Goal: Complete application form

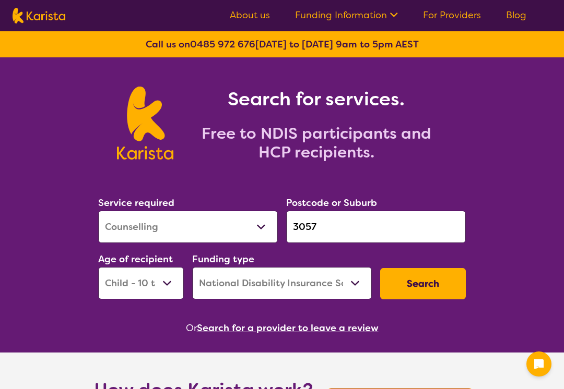
select select "Counselling"
select select "CH"
select select "NDIS"
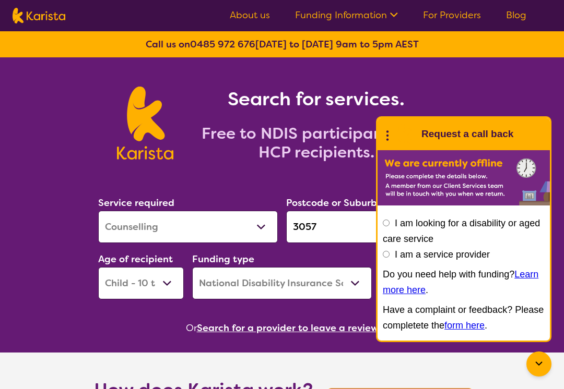
click at [547, 366] on div at bounding box center [538, 364] width 25 height 25
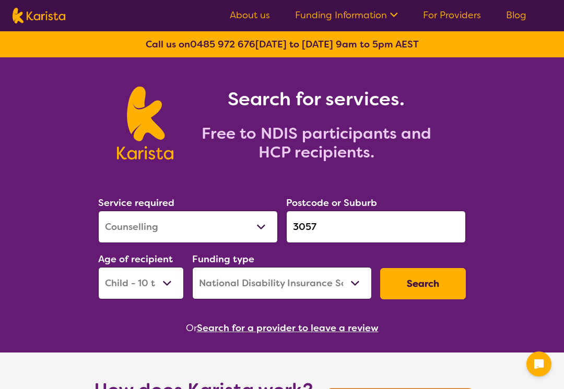
click at [441, 272] on button "Search" at bounding box center [423, 283] width 86 height 31
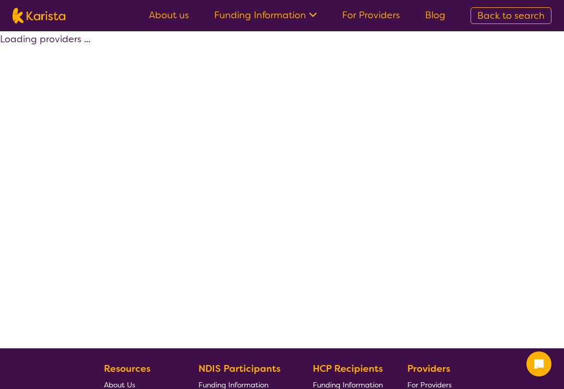
select select "by_score"
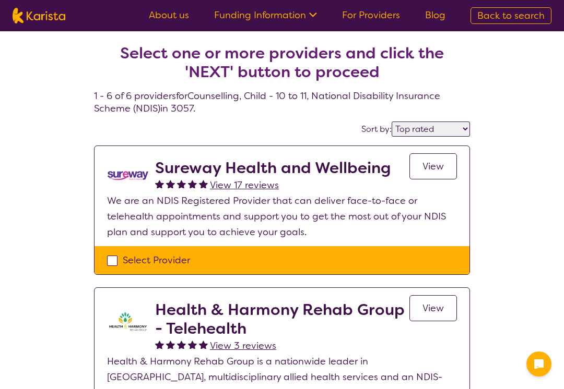
click at [225, 257] on div "Select Provider" at bounding box center [282, 261] width 350 height 16
checkbox input "true"
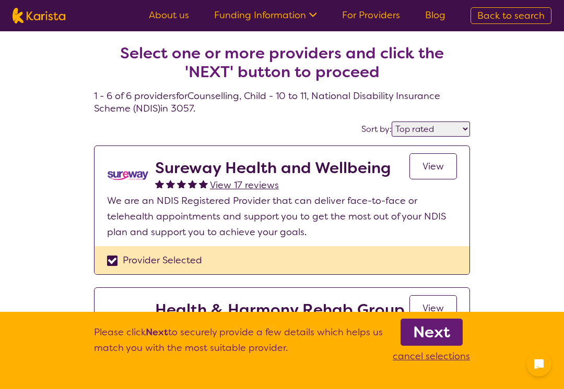
click at [409, 336] on link "Next" at bounding box center [431, 332] width 62 height 27
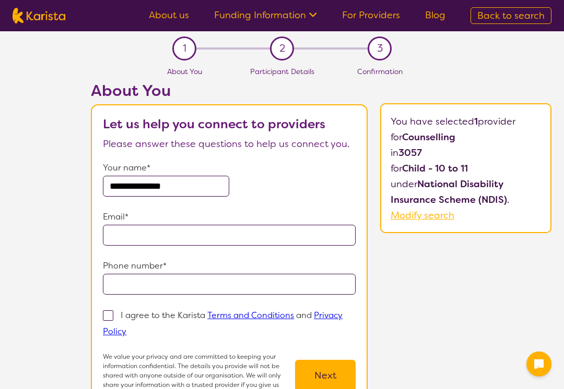
type input "**********"
click at [113, 316] on span at bounding box center [108, 315] width 10 height 10
click at [126, 328] on input "I agree to the Karista Terms and Conditions and Privacy Policy" at bounding box center [129, 331] width 7 height 7
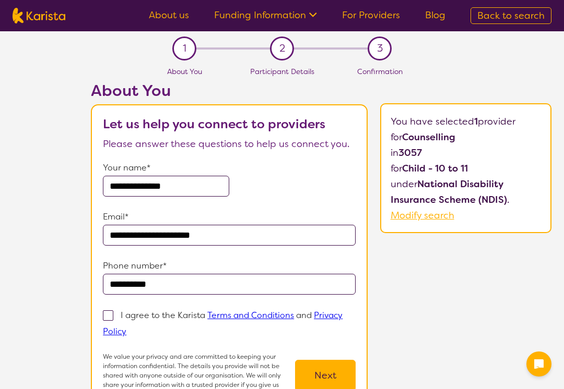
checkbox input "true"
click at [352, 360] on button "Next" at bounding box center [325, 375] width 61 height 31
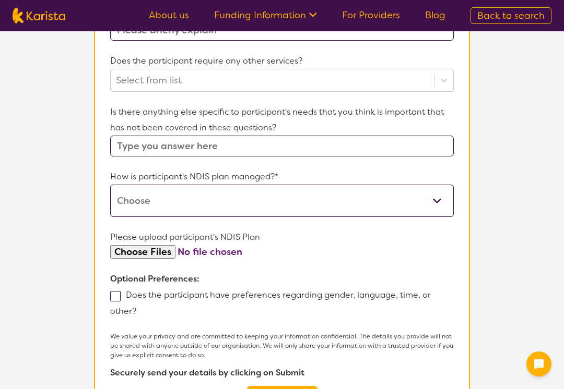
scroll to position [718, 0]
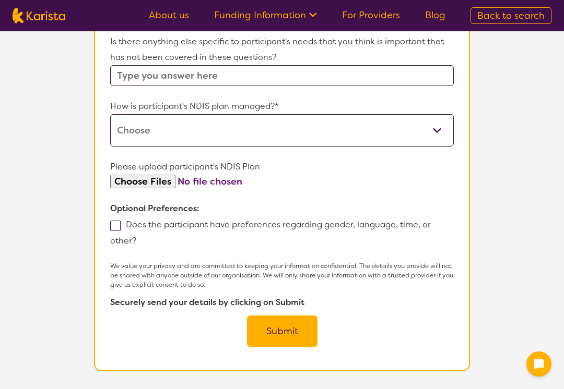
click at [122, 224] on label "Does the participant have preferences regarding gender, language, time, or othe…" at bounding box center [270, 232] width 320 height 27
click at [136, 237] on input "Does the participant have preferences regarding gender, language, time, or othe…" at bounding box center [139, 240] width 7 height 7
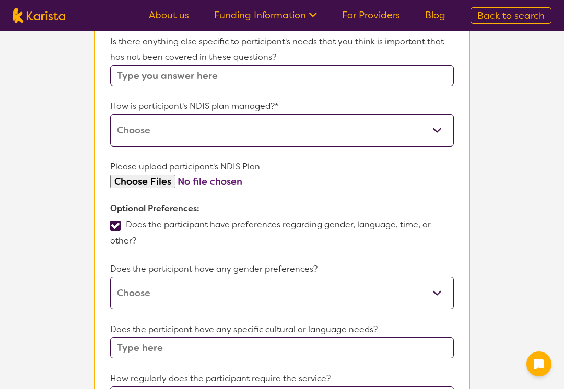
click at [122, 224] on label "Does the participant have preferences regarding gender, language, time, or othe…" at bounding box center [270, 232] width 320 height 27
click at [136, 237] on input "Does the participant have preferences regarding gender, language, time, or othe…" at bounding box center [139, 240] width 7 height 7
checkbox input "false"
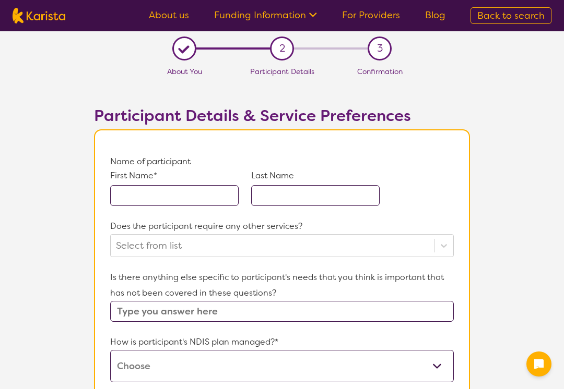
scroll to position [0, 0]
click at [134, 206] on input "text" at bounding box center [174, 195] width 128 height 21
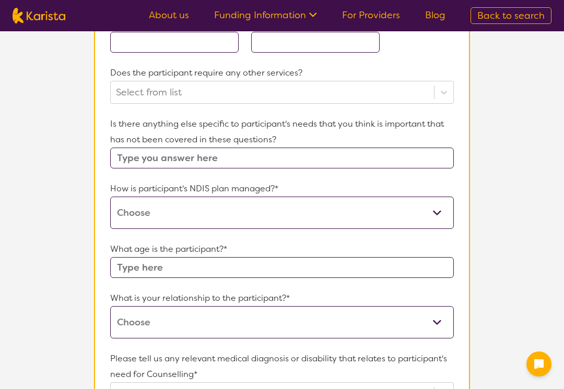
scroll to position [179, 0]
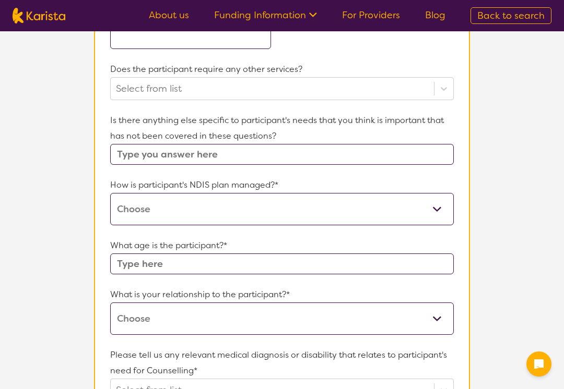
select select "Self Managed"
click at [164, 262] on input "text" at bounding box center [281, 264] width 343 height 21
type input "11"
select select "I am their parent"
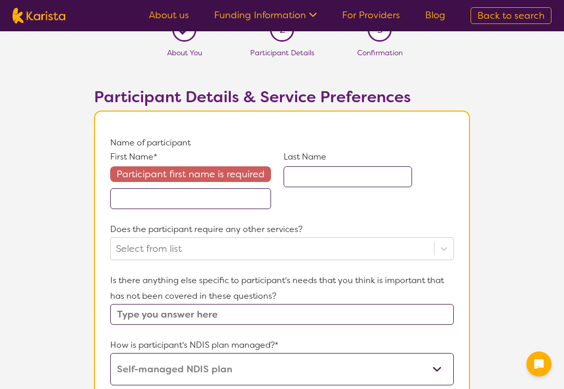
scroll to position [0, 0]
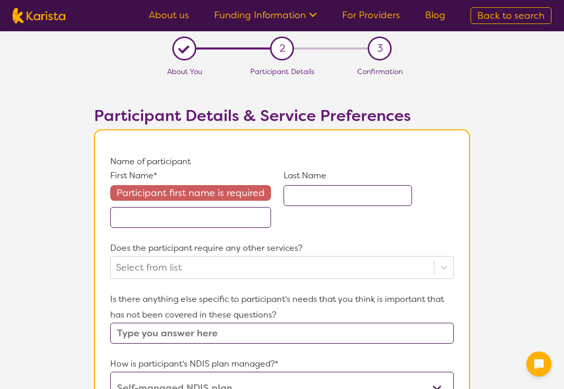
click at [191, 221] on input "text" at bounding box center [190, 217] width 161 height 21
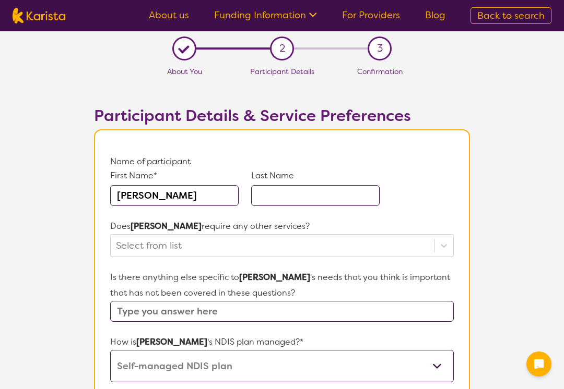
type input "[PERSON_NAME]"
type input "Jr"
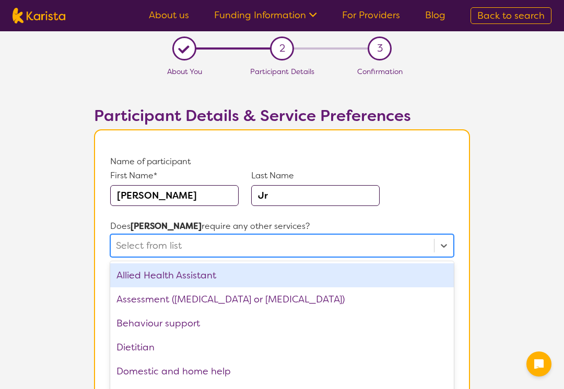
click at [182, 249] on div "option Allied Health Assistant focused, 1 of 21. 21 results available. Use Up a…" at bounding box center [281, 245] width 343 height 23
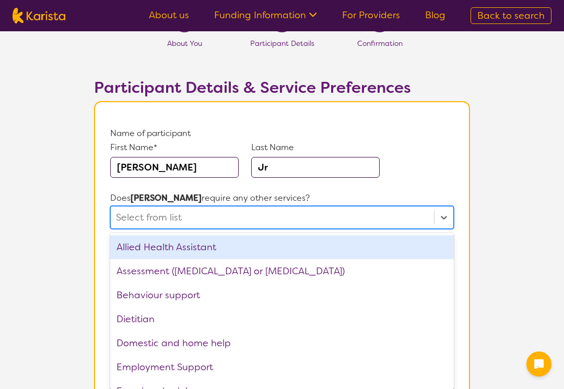
scroll to position [32, 0]
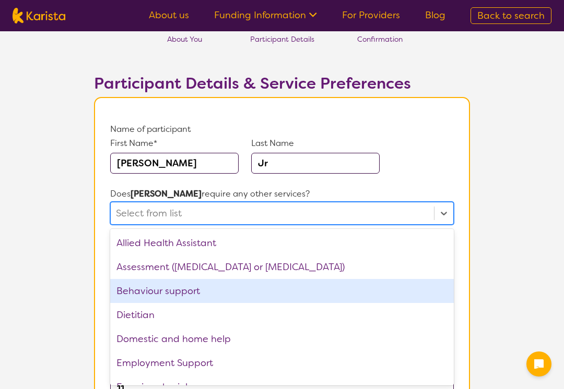
click at [169, 293] on div "Behaviour support" at bounding box center [281, 291] width 343 height 24
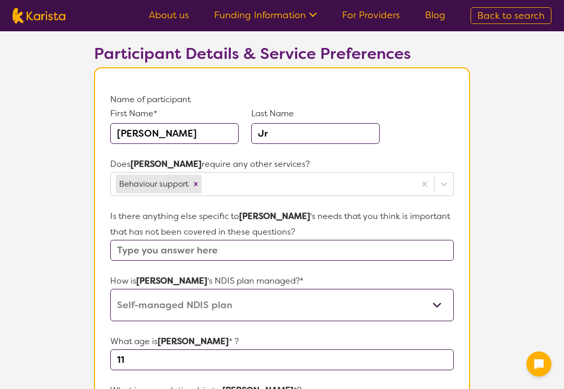
scroll to position [147, 0]
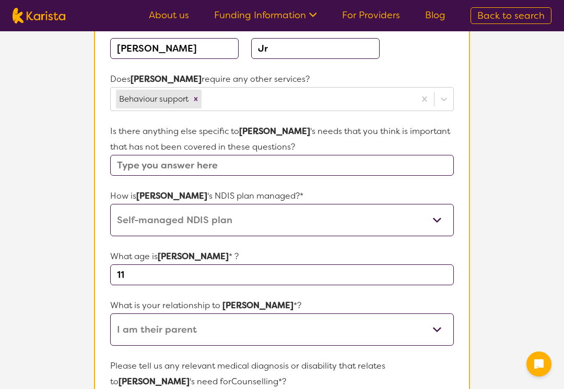
click at [151, 163] on input "text" at bounding box center [281, 165] width 343 height 21
type input "N"
type input "o"
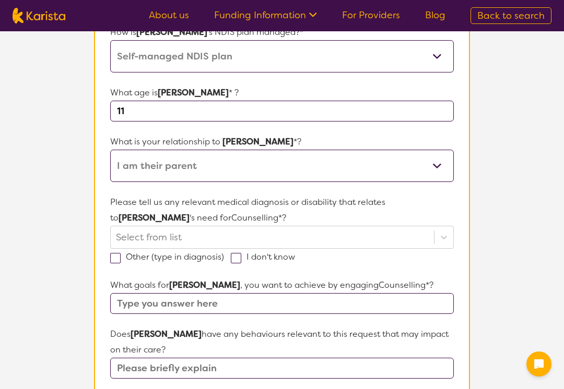
scroll to position [325, 0]
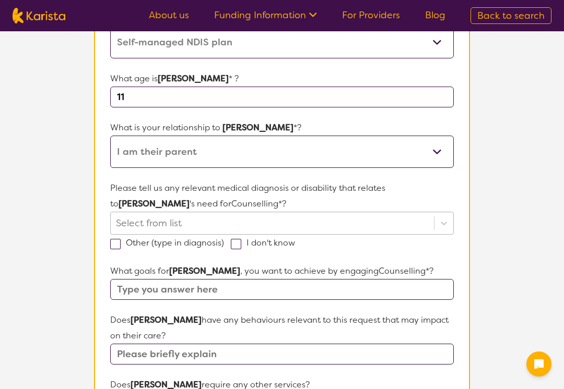
click at [153, 225] on div "Select from list" at bounding box center [272, 223] width 323 height 22
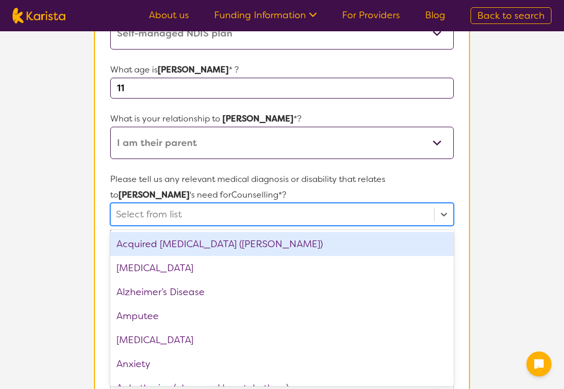
scroll to position [335, 0]
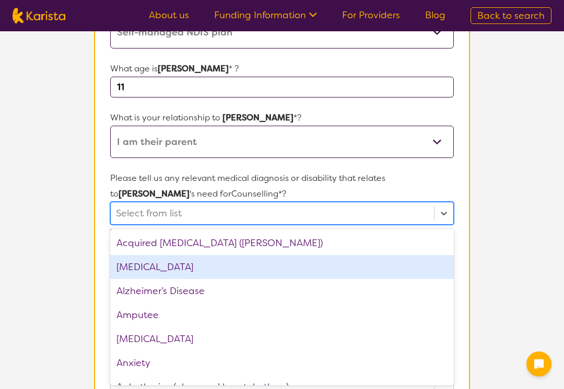
click at [147, 269] on div "[MEDICAL_DATA]" at bounding box center [281, 267] width 343 height 24
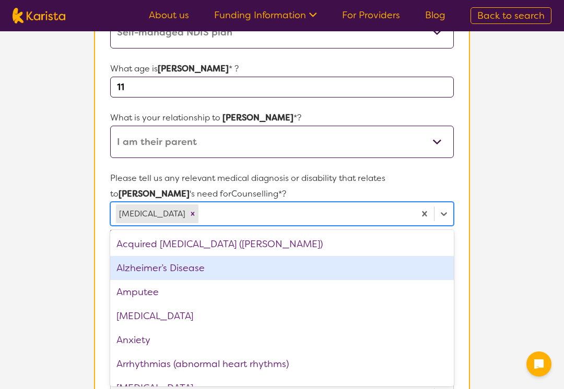
click at [65, 267] on section "L About You 2 Participant Details 3 Confirmation Participant Details & Service …" at bounding box center [282, 245] width 564 height 1098
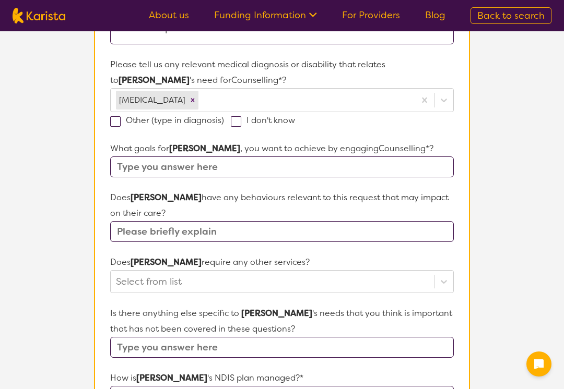
scroll to position [480, 0]
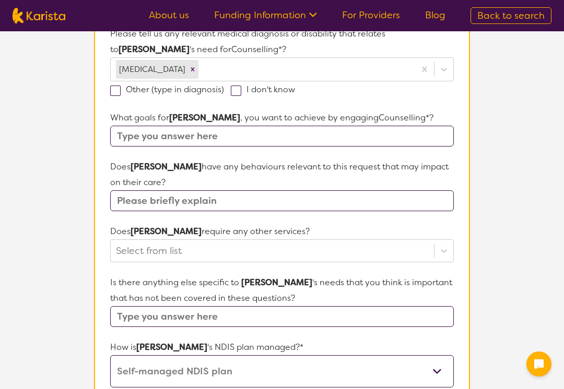
click at [154, 141] on input "text" at bounding box center [281, 136] width 343 height 21
type input "none"
click at [186, 263] on form "Name of participant First Name* [PERSON_NAME] Last Name Jr Does [PERSON_NAME] r…" at bounding box center [281, 131] width 343 height 914
click at [184, 251] on div "Select from list" at bounding box center [281, 250] width 343 height 23
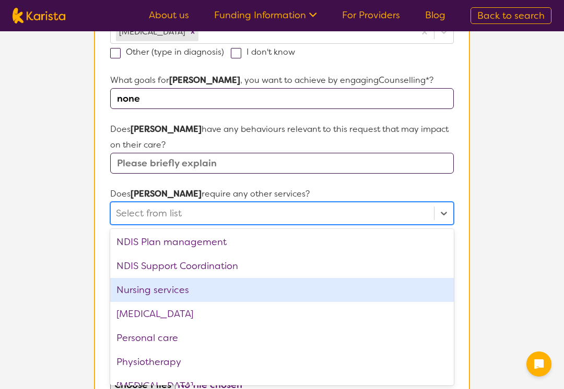
scroll to position [204, 0]
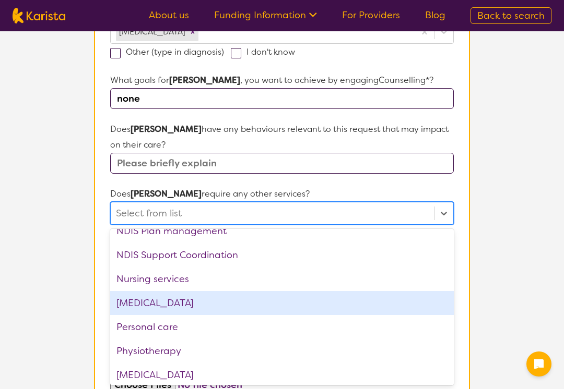
click at [173, 307] on div "[MEDICAL_DATA]" at bounding box center [281, 303] width 343 height 24
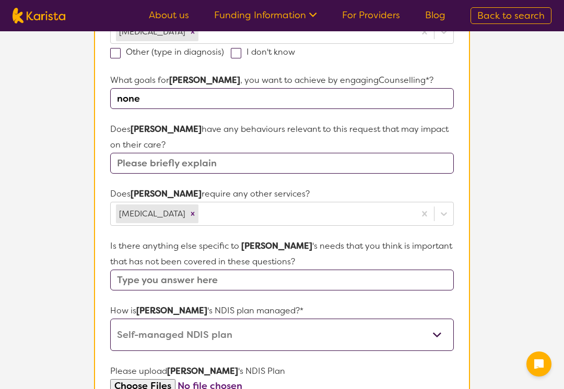
click at [58, 281] on section "L About You 2 Participant Details 3 Confirmation Participant Details & Service …" at bounding box center [282, 63] width 564 height 1099
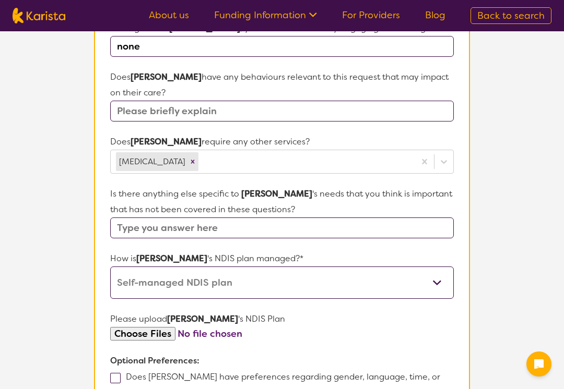
scroll to position [817, 0]
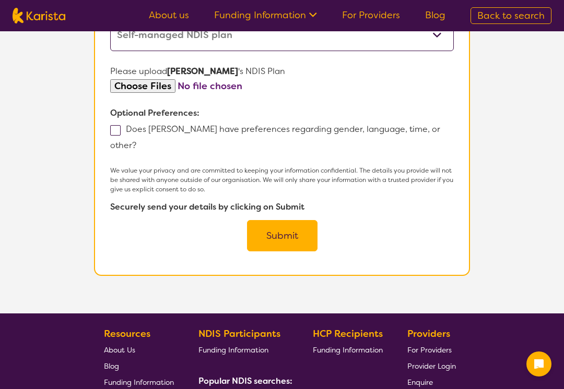
click at [257, 220] on button "Submit" at bounding box center [282, 235] width 70 height 31
